Goal: Task Accomplishment & Management: Complete application form

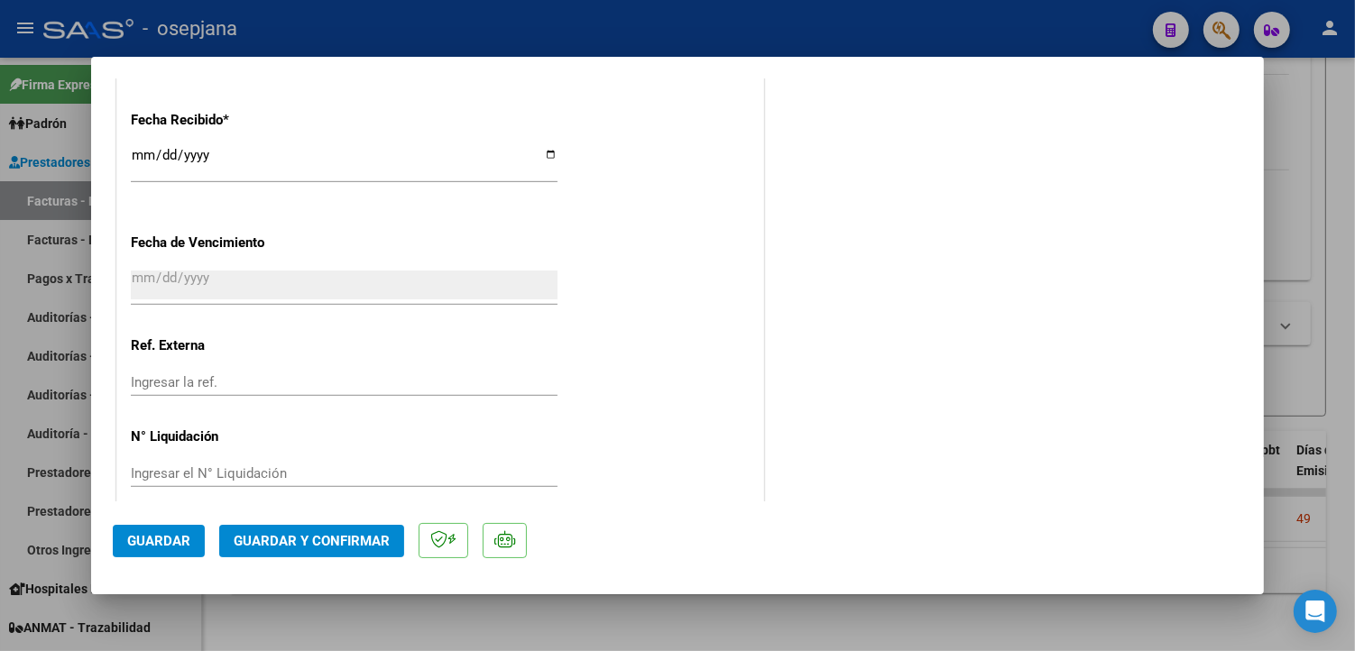
scroll to position [1052, 0]
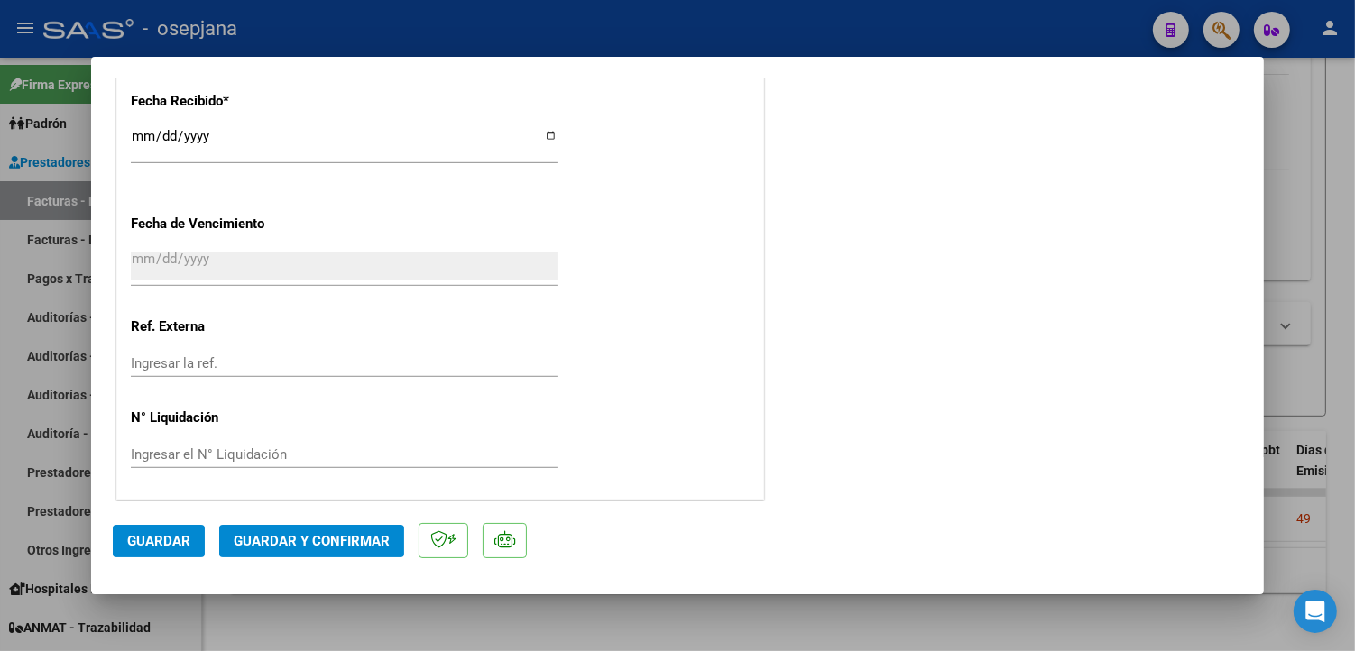
click at [222, 357] on input "Ingresar la ref." at bounding box center [344, 363] width 427 height 16
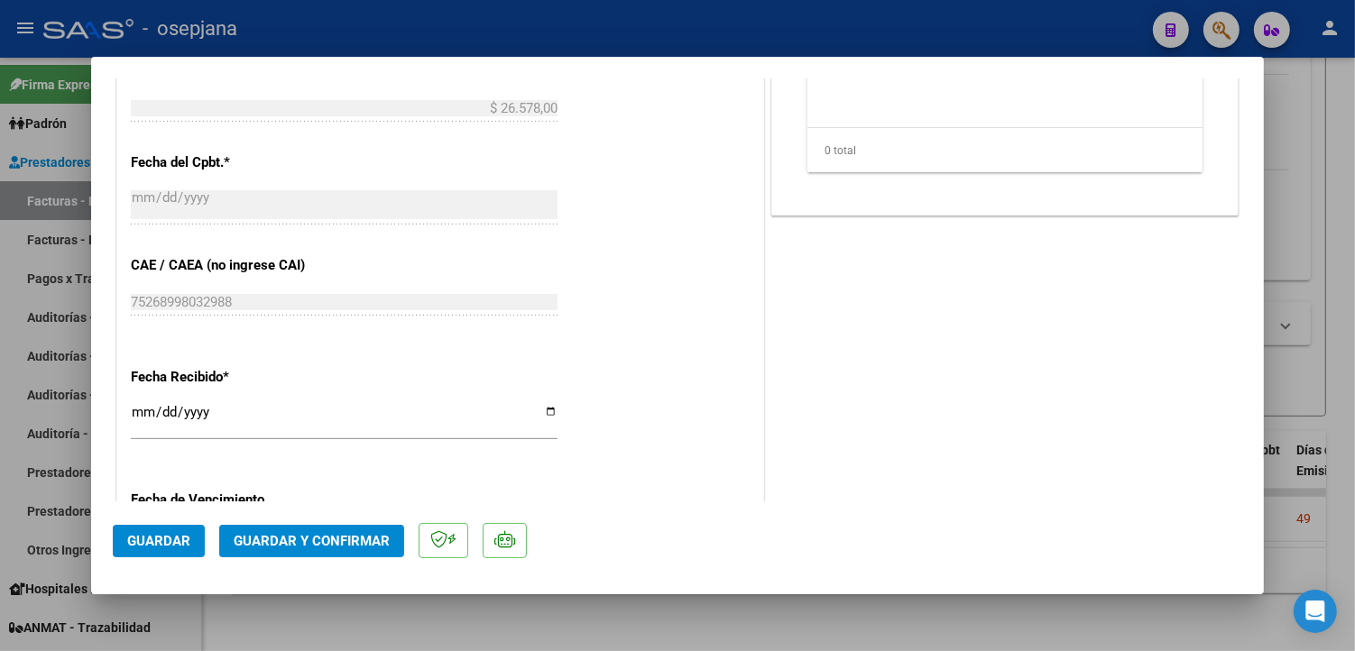
scroll to position [801, 0]
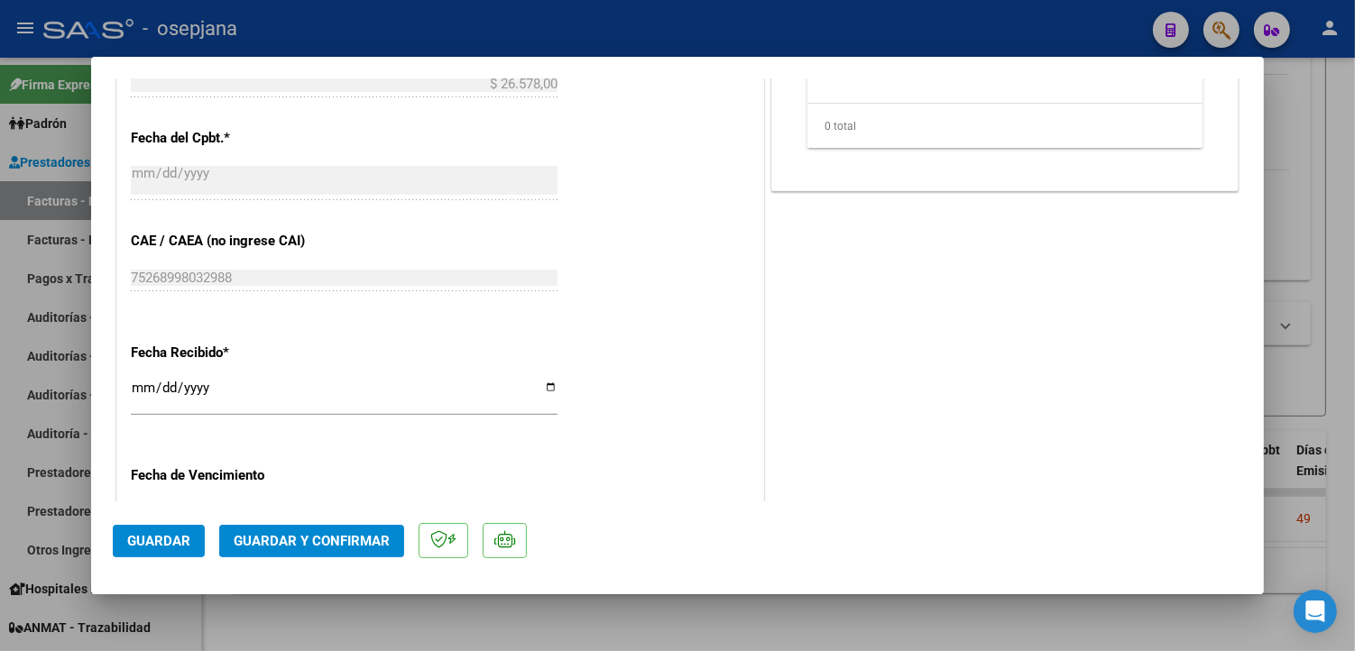
click at [1310, 220] on div at bounding box center [677, 325] width 1355 height 651
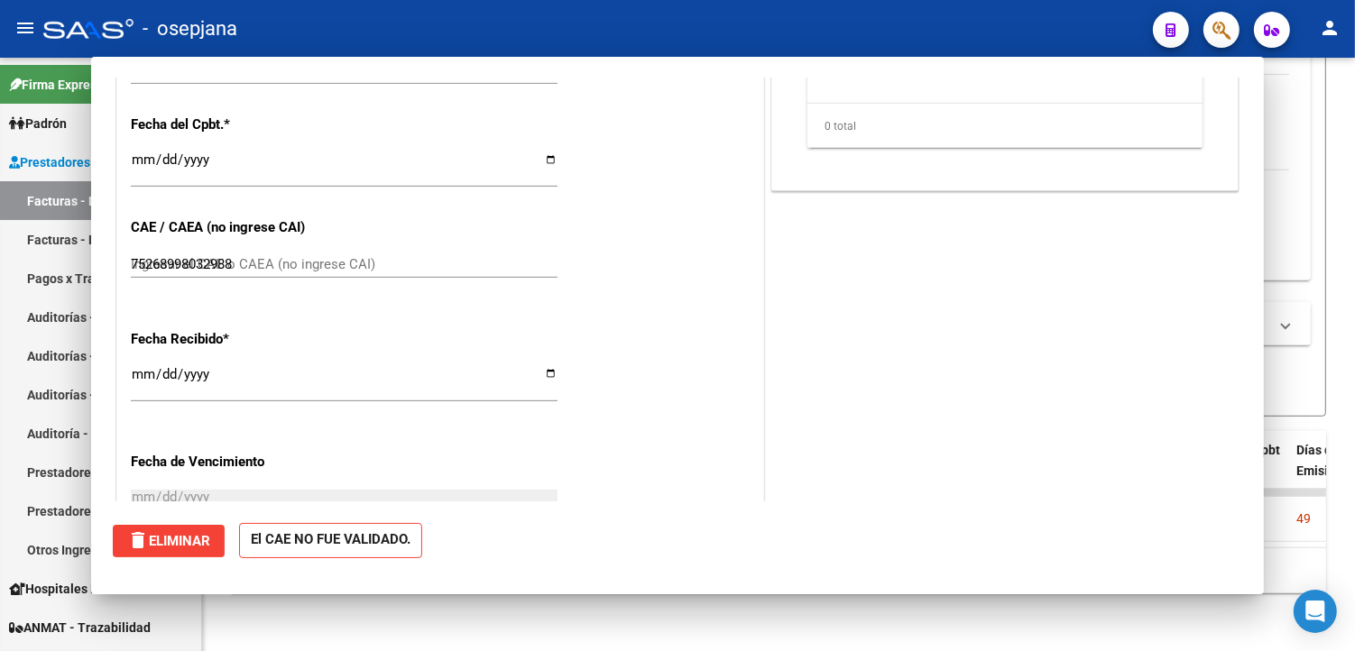
type input "$ 0,00"
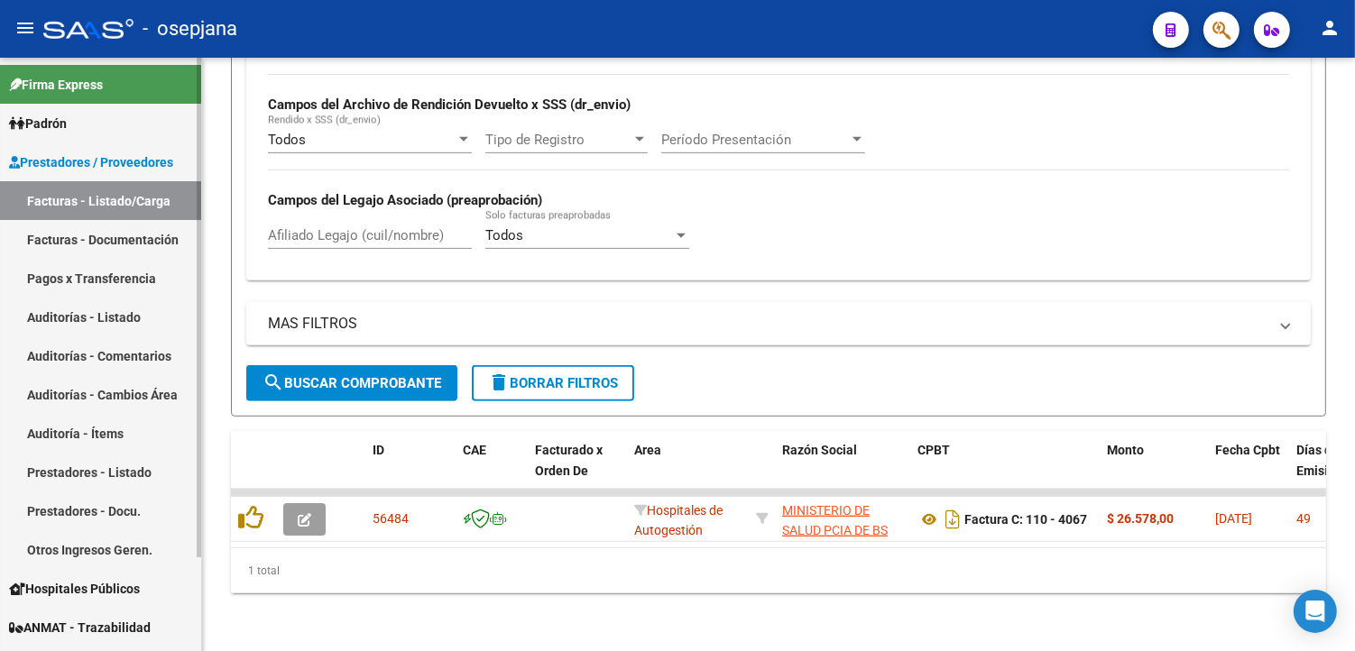
click at [113, 234] on link "Facturas - Documentación" at bounding box center [100, 239] width 201 height 39
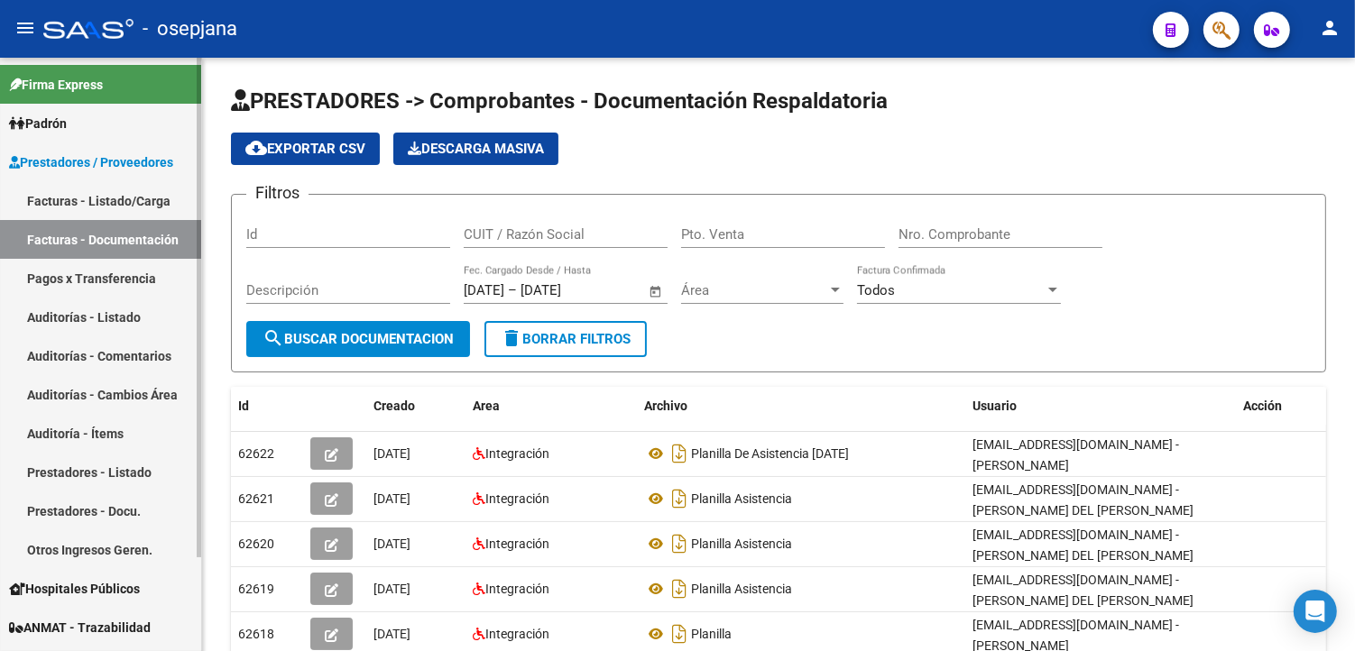
click at [122, 317] on link "Auditorías - Listado" at bounding box center [100, 317] width 201 height 39
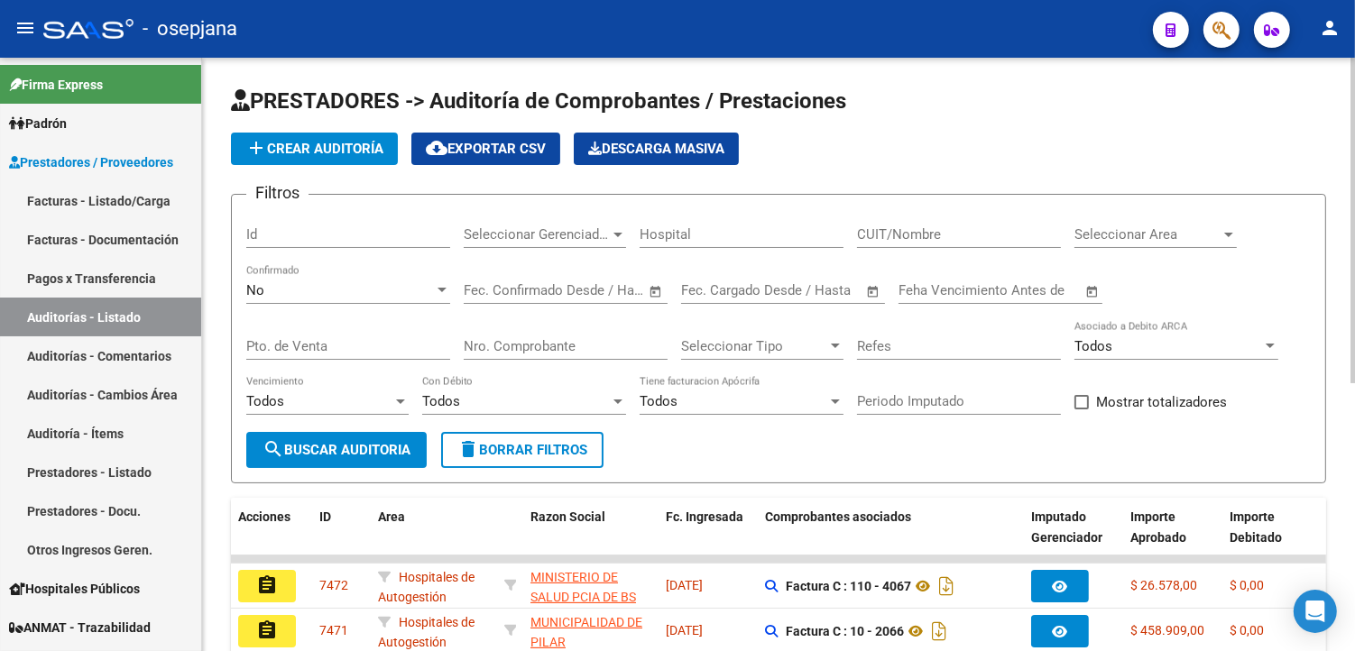
click at [309, 147] on span "add Crear Auditoría" at bounding box center [314, 149] width 138 height 16
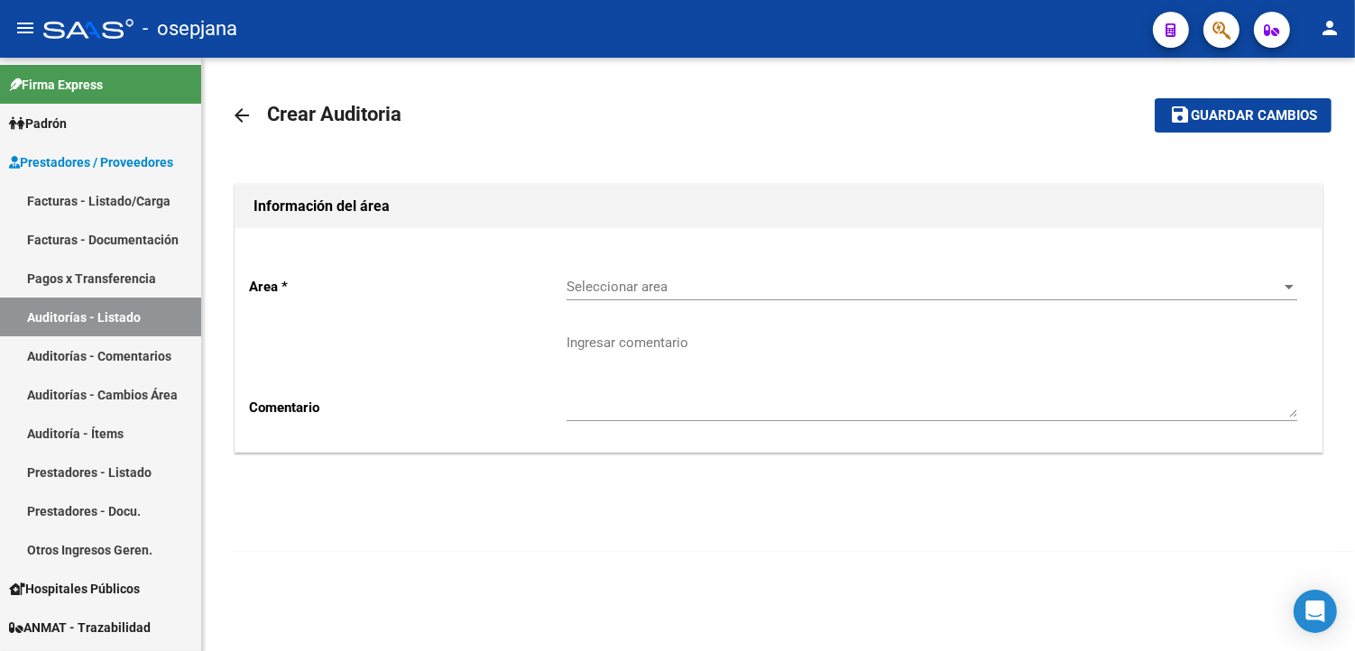
click at [617, 285] on span "Seleccionar area" at bounding box center [923, 287] width 714 height 16
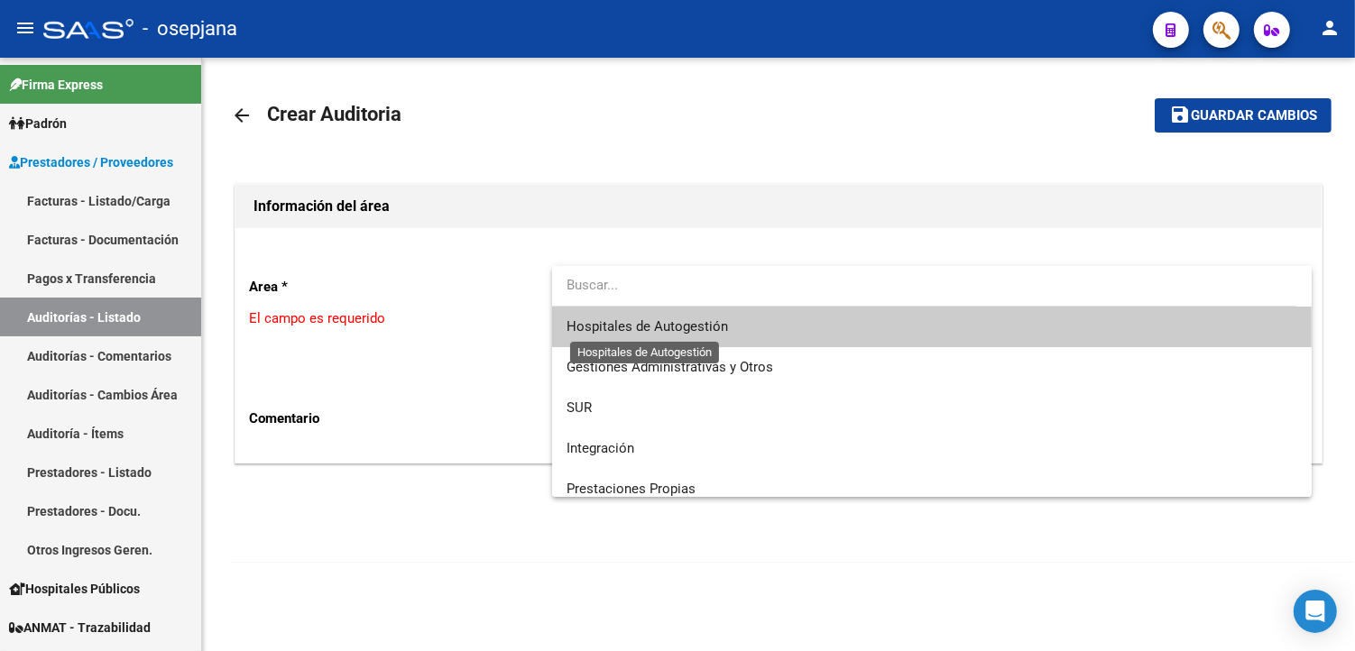
click at [631, 326] on span "Hospitales de Autogestión" at bounding box center [646, 326] width 161 height 16
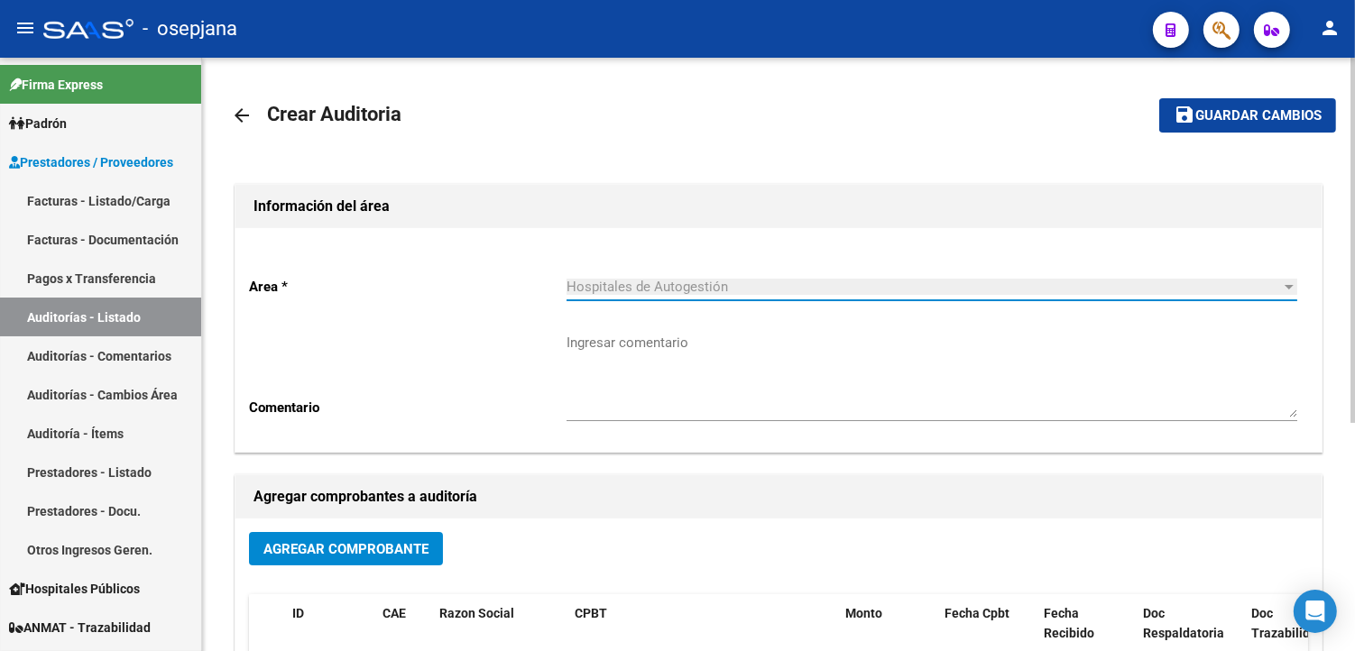
click at [416, 546] on span "Agregar Comprobante" at bounding box center [345, 549] width 165 height 16
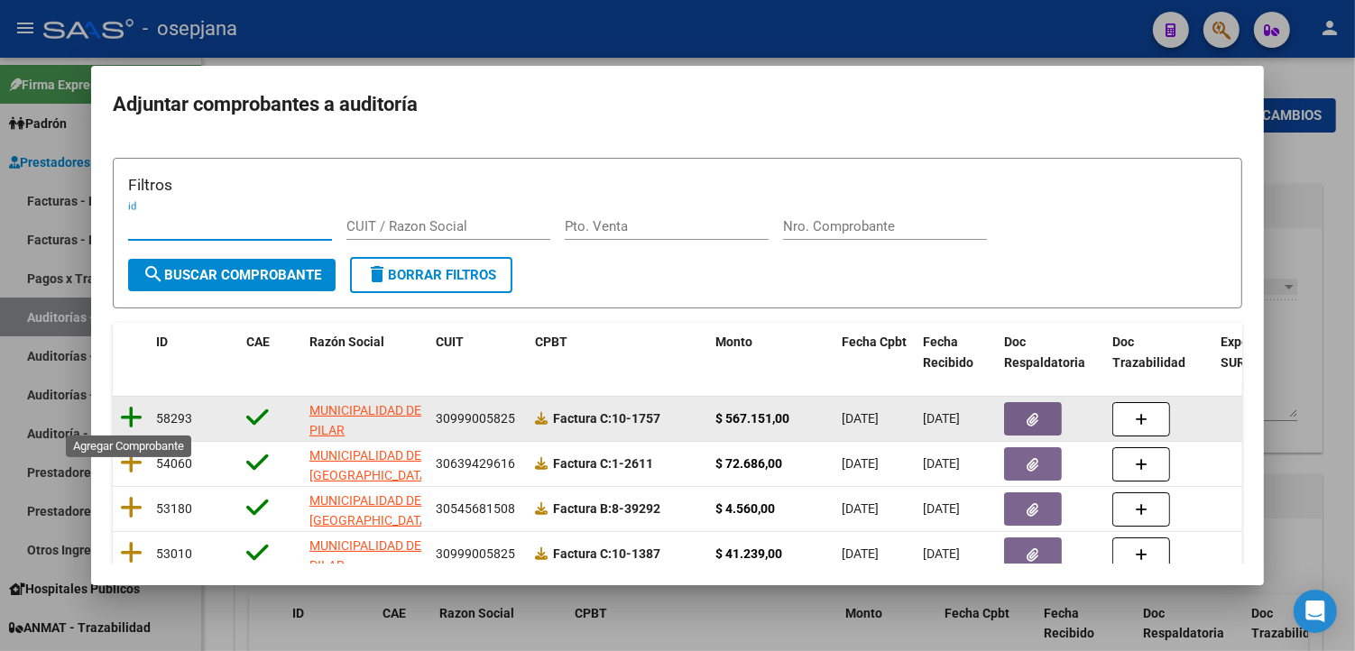
click at [133, 415] on icon at bounding box center [131, 417] width 23 height 25
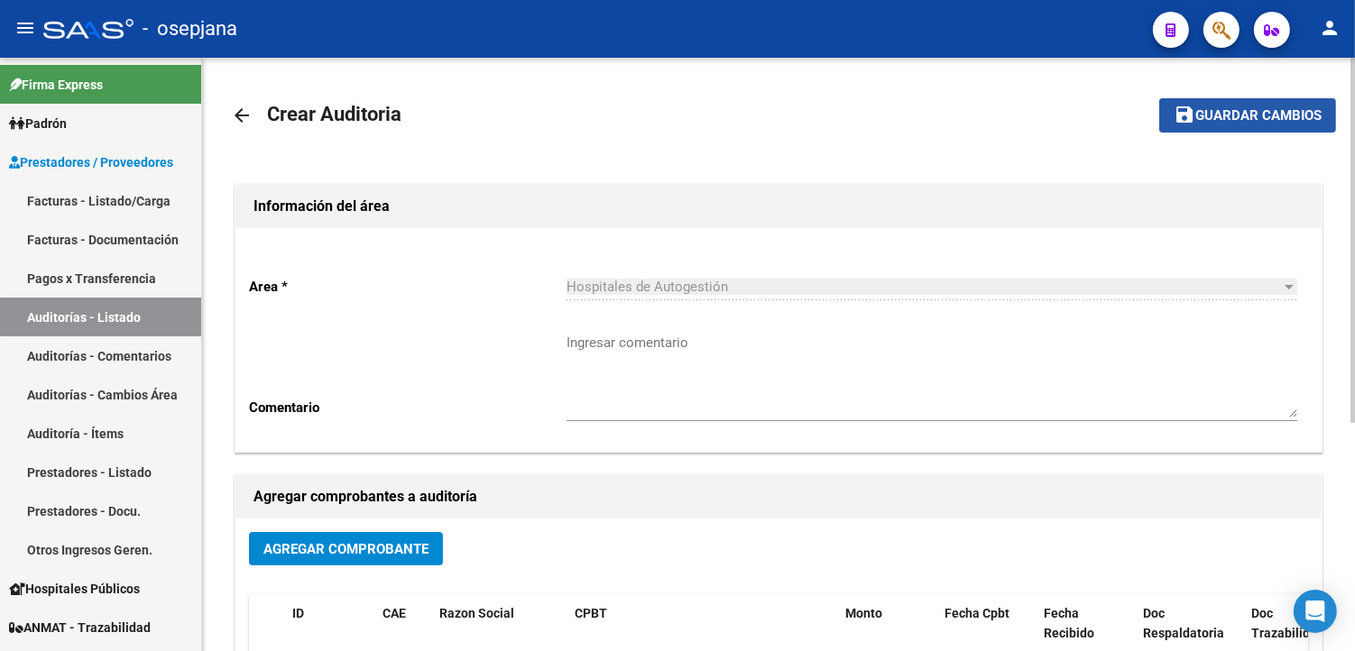
click at [1251, 121] on span "Guardar cambios" at bounding box center [1258, 116] width 126 height 16
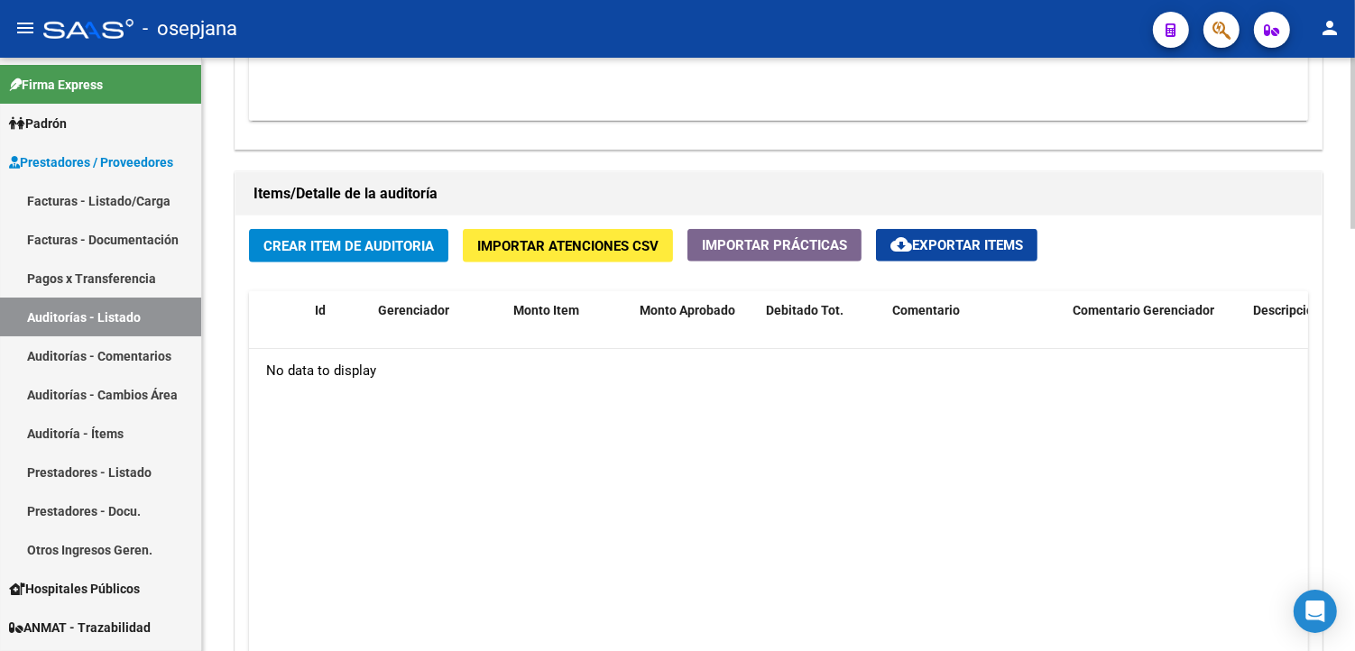
scroll to position [1202, 0]
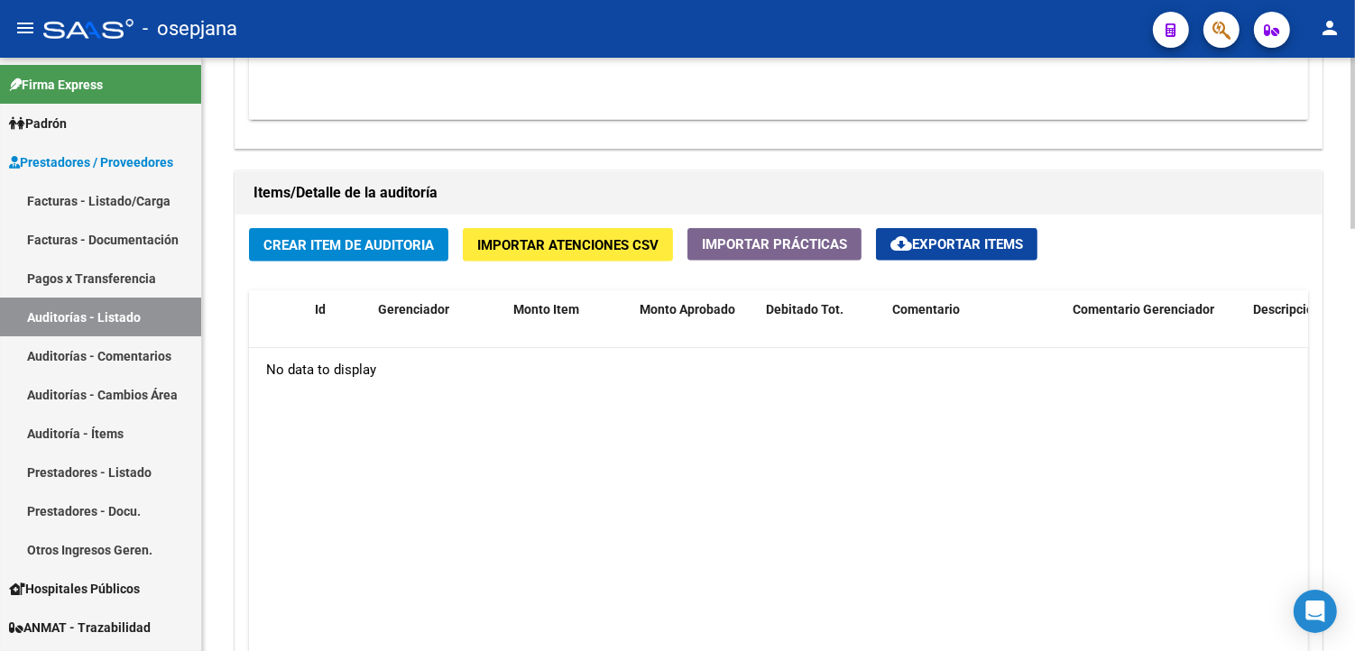
click at [321, 248] on span "Crear Item de Auditoria" at bounding box center [348, 245] width 170 height 16
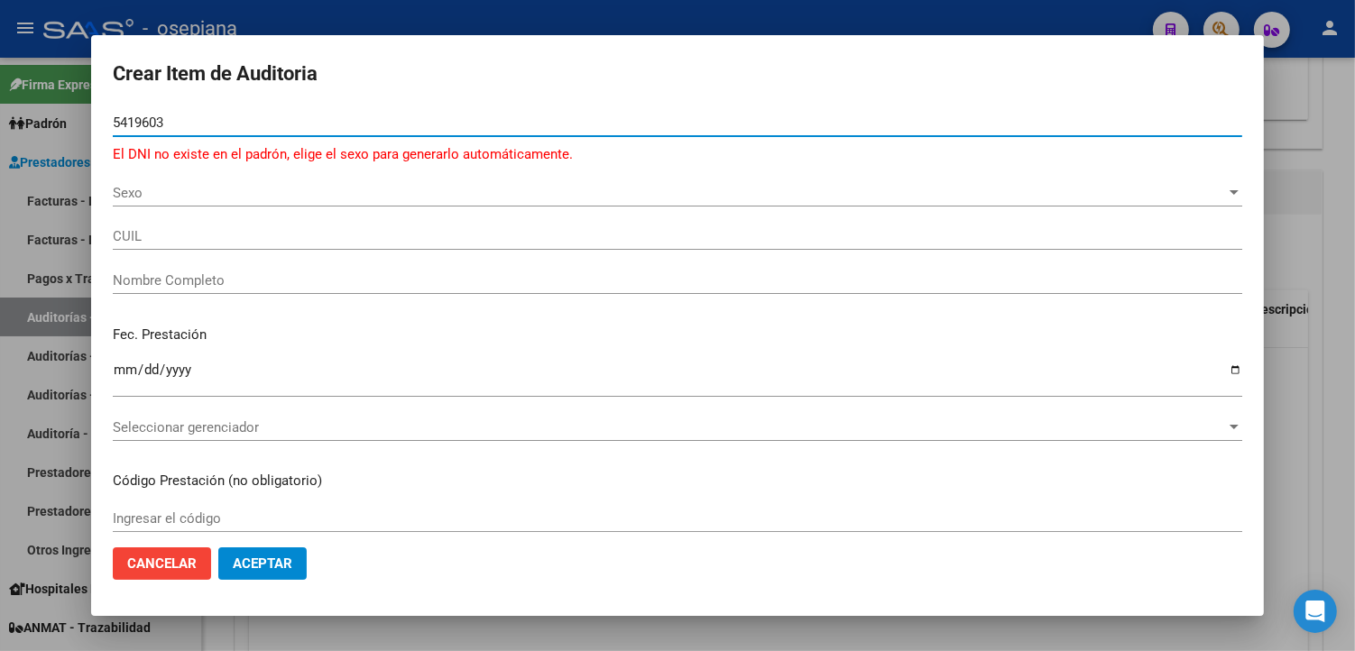
type input "54196034"
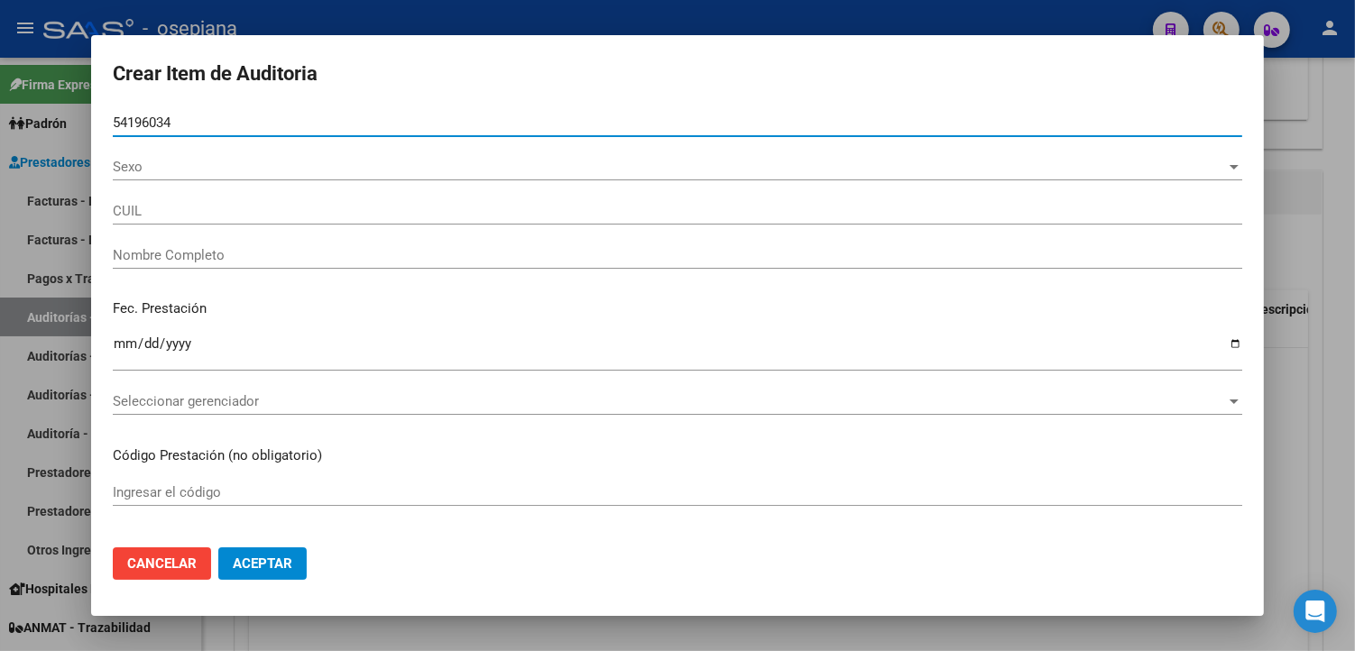
type input "27541960347"
type input "[PERSON_NAME]"
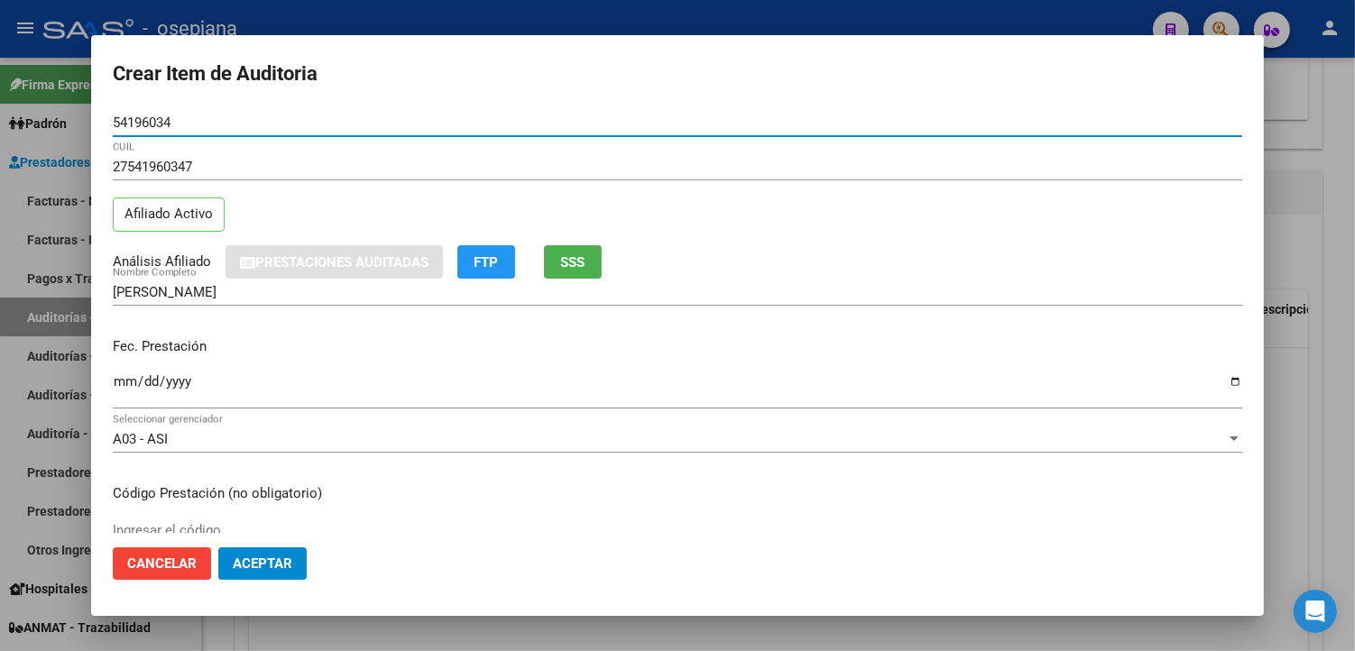
type input "54196034"
click at [119, 380] on input "Ingresar la fecha" at bounding box center [677, 388] width 1129 height 29
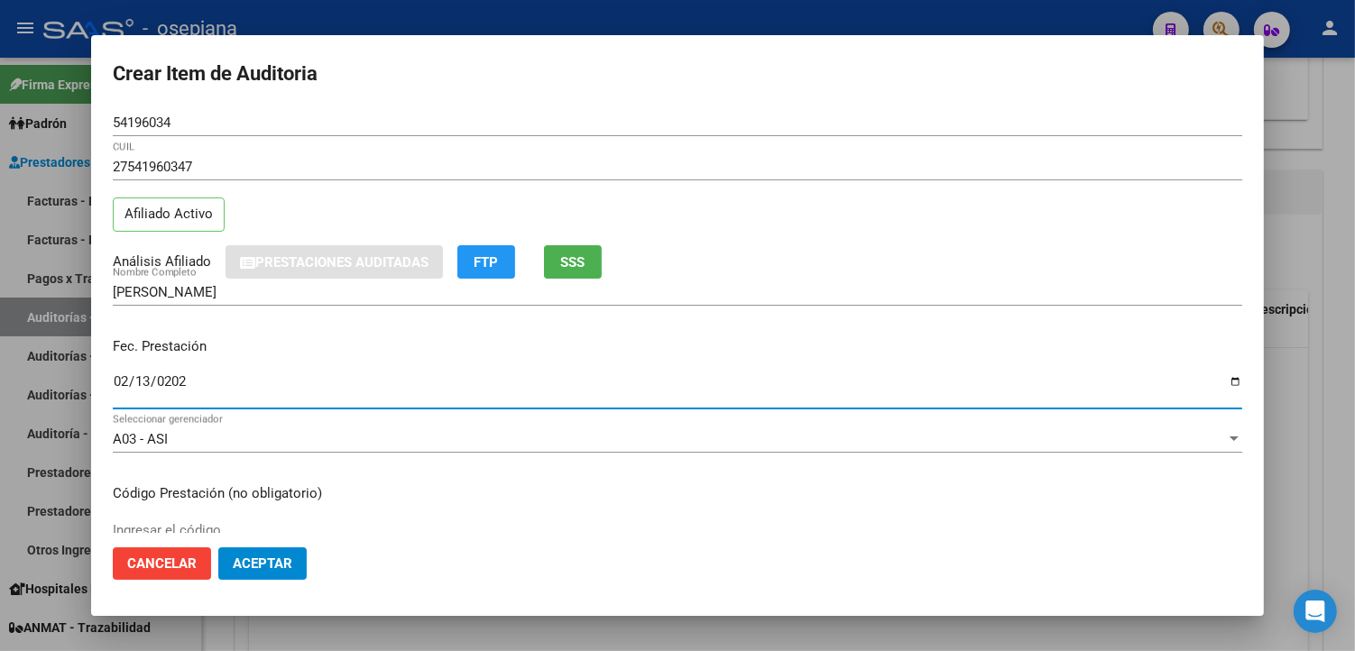
type input "[DATE]"
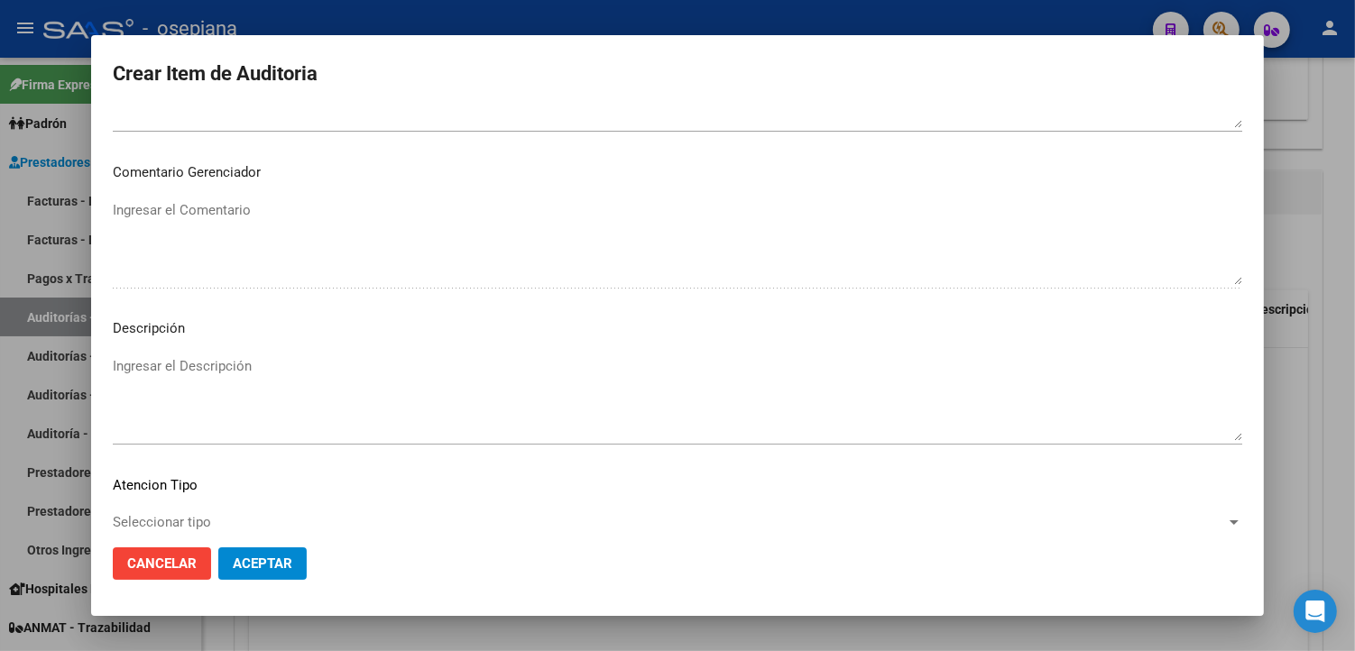
scroll to position [1043, 0]
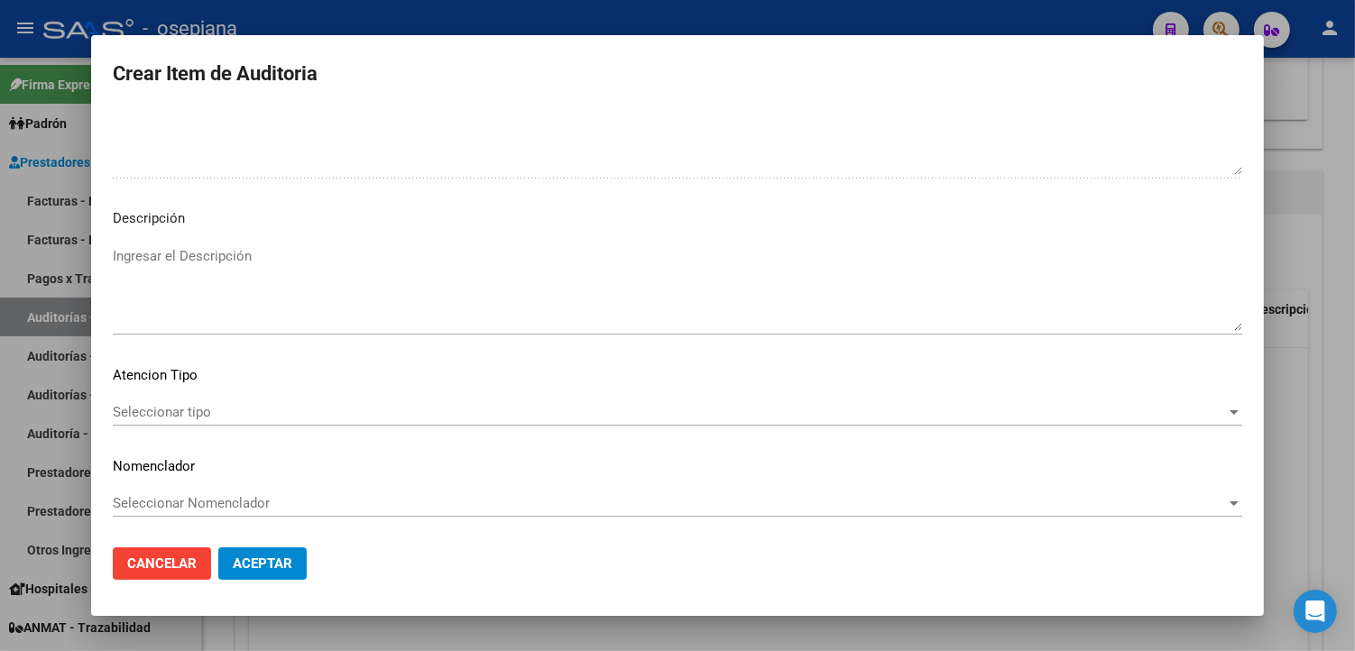
click at [152, 417] on span "Seleccionar tipo" at bounding box center [669, 412] width 1113 height 16
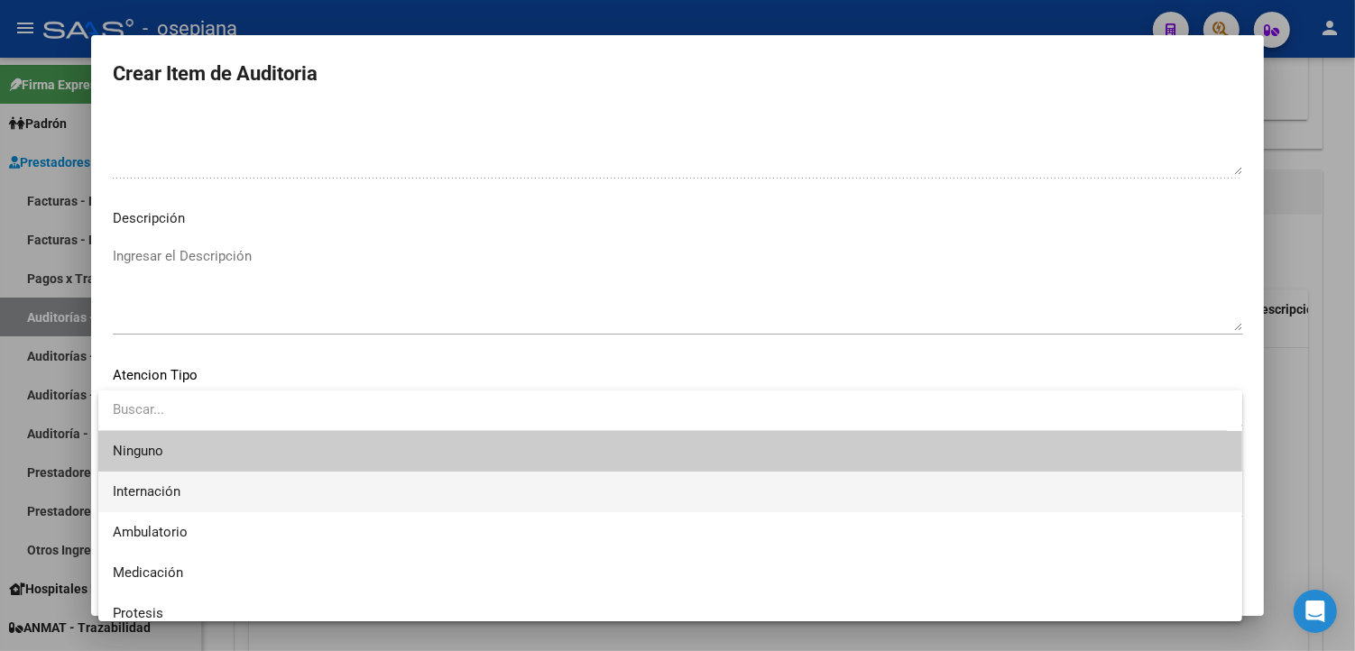
click at [191, 491] on span "Internación" at bounding box center [670, 492] width 1115 height 41
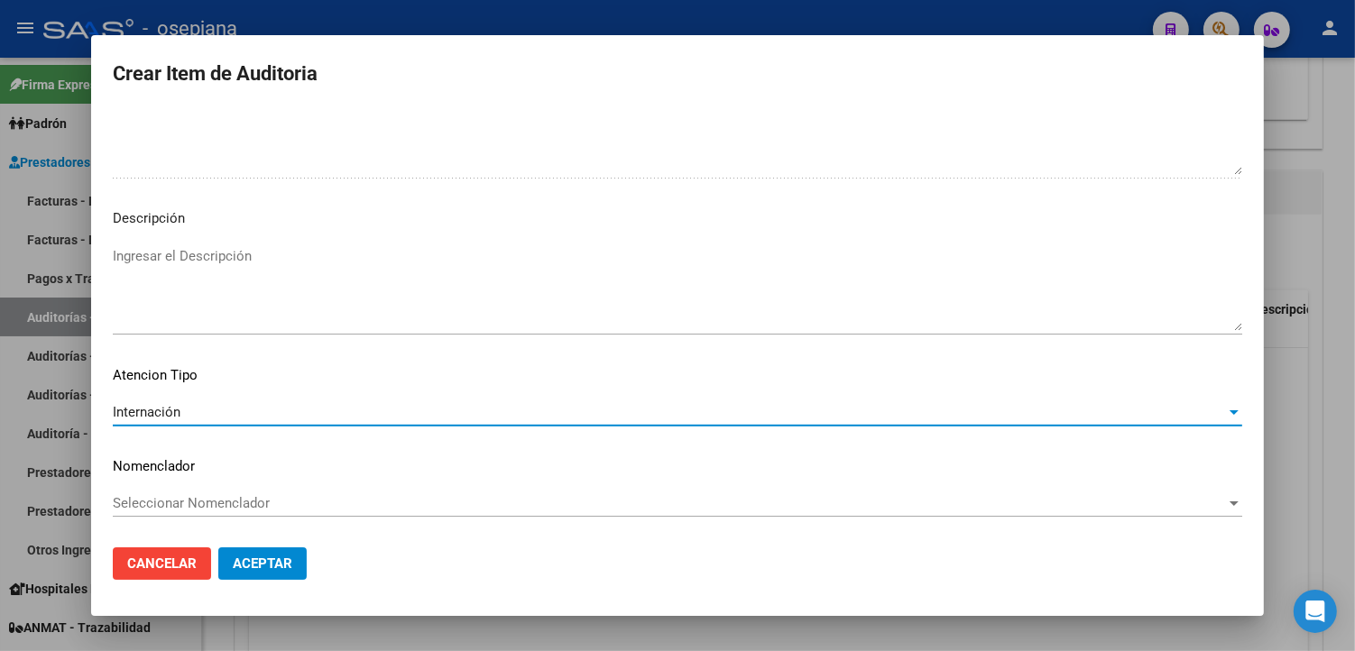
click at [201, 502] on span "Seleccionar Nomenclador" at bounding box center [669, 503] width 1113 height 16
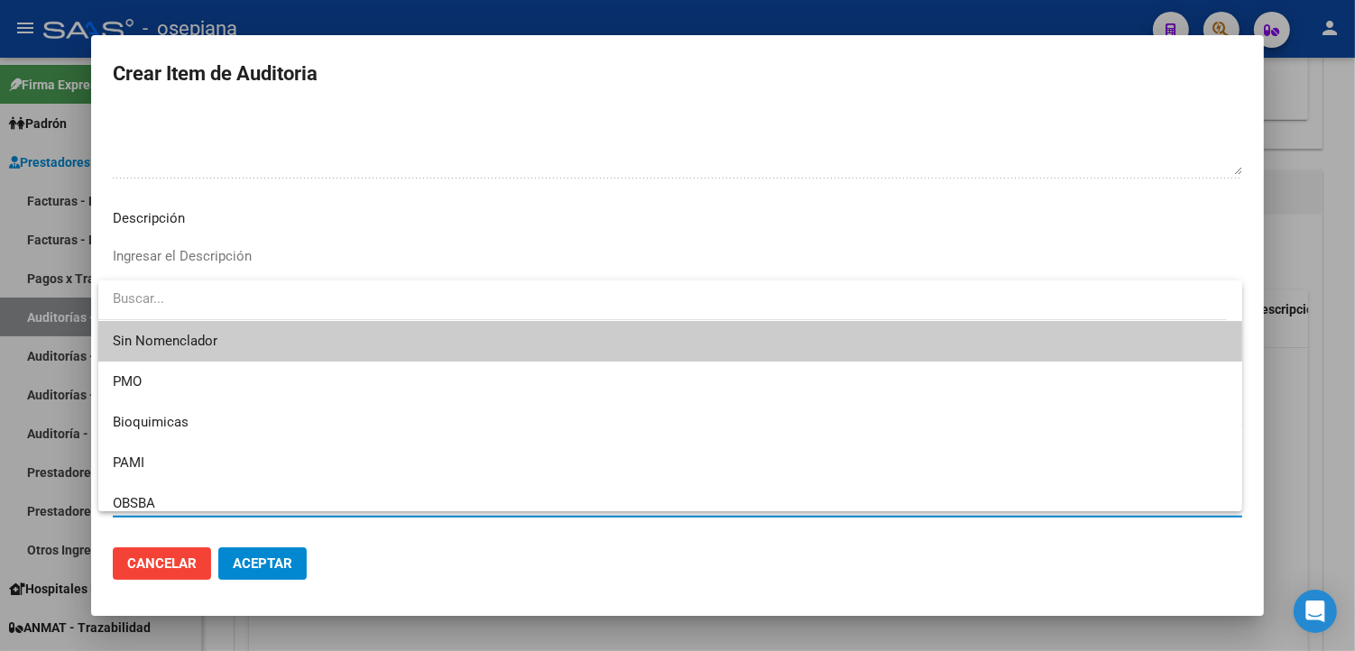
click at [213, 344] on span "Sin Nomenclador" at bounding box center [670, 341] width 1115 height 41
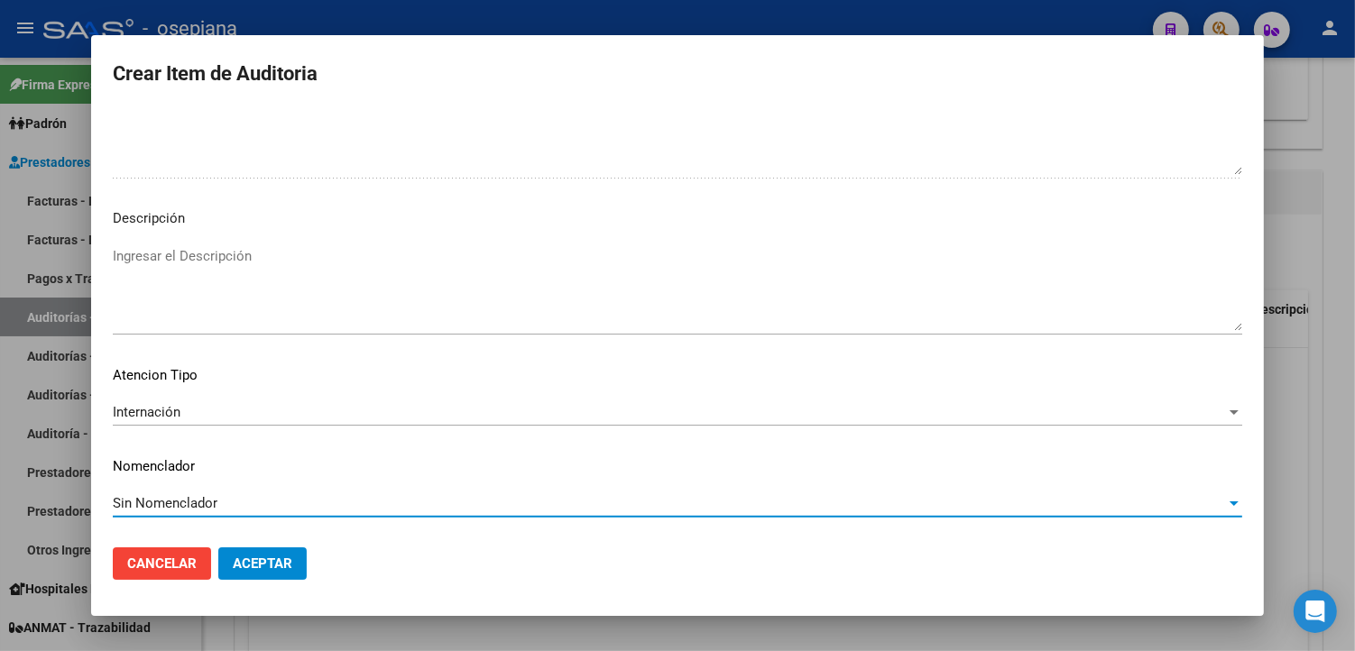
click at [281, 565] on span "Aceptar" at bounding box center [263, 564] width 60 height 16
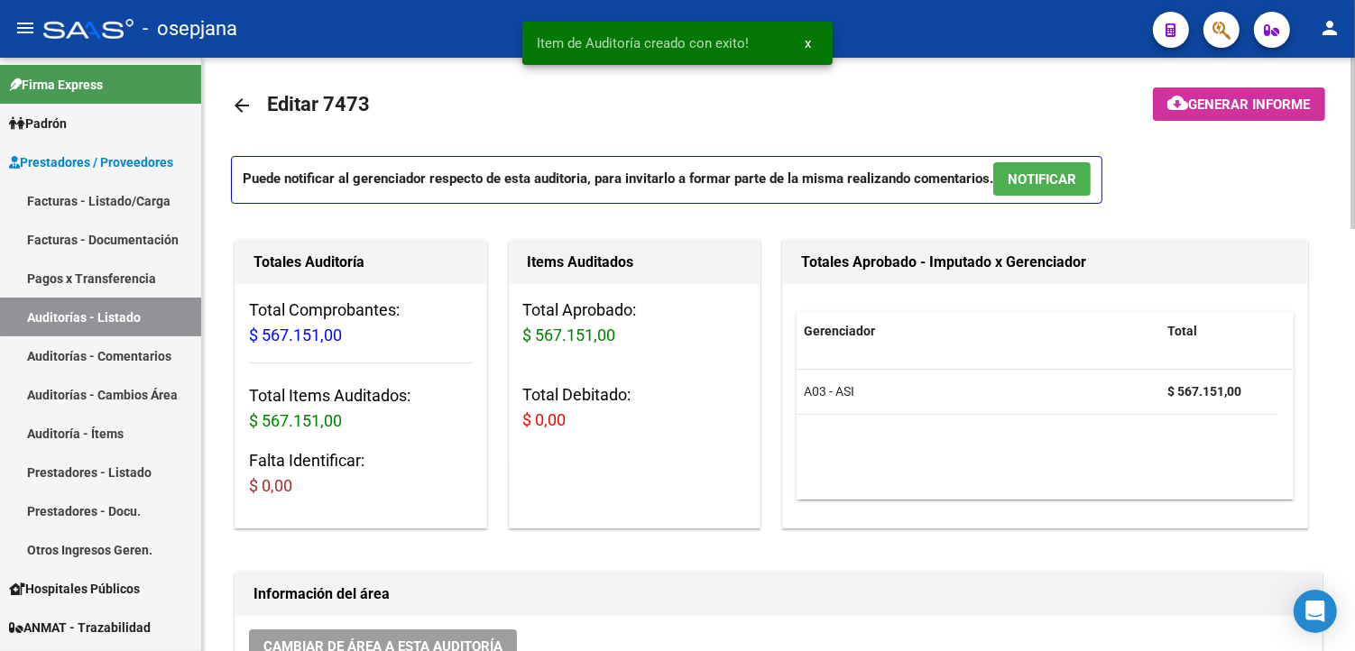
scroll to position [0, 0]
